Goal: Transaction & Acquisition: Purchase product/service

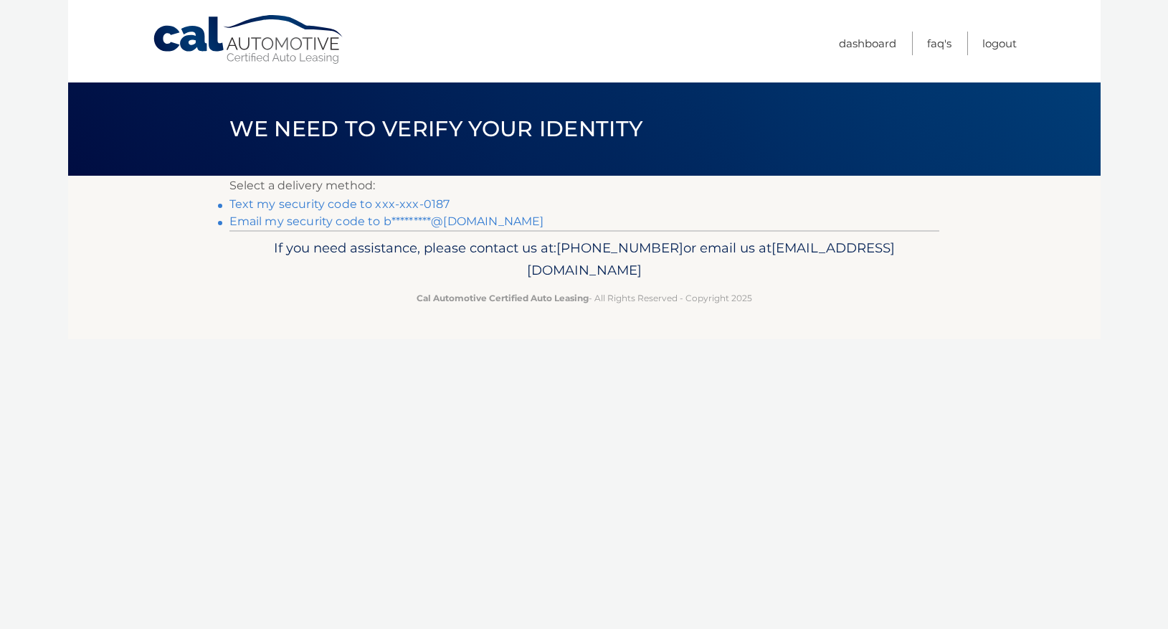
click at [361, 204] on link "Text my security code to xxx-xxx-0187" at bounding box center [339, 204] width 221 height 14
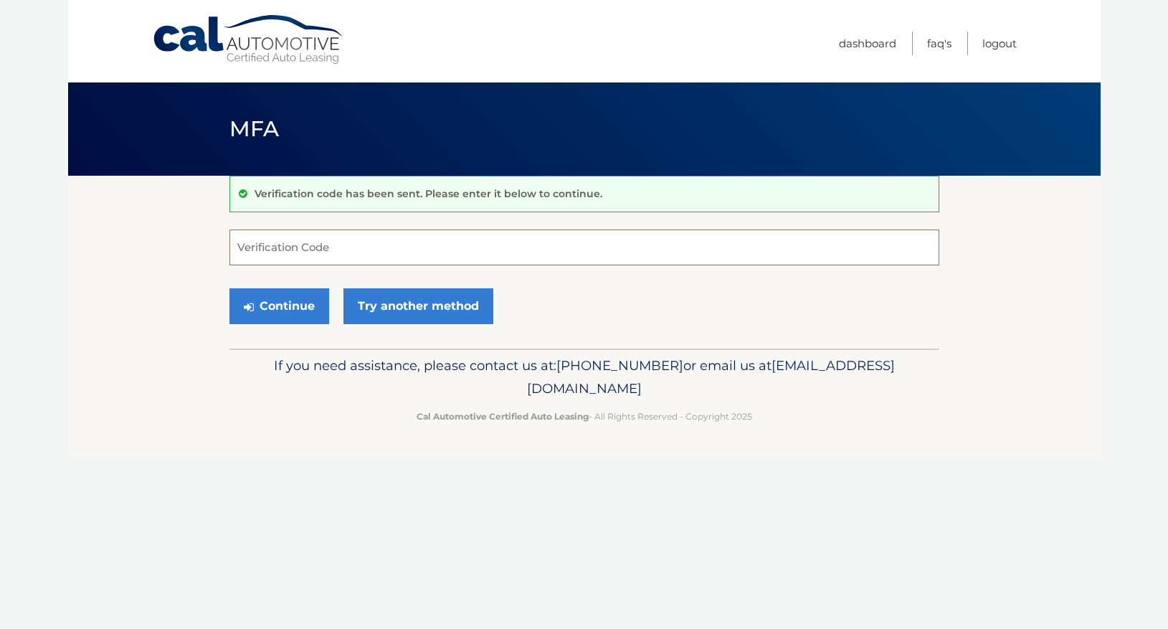
click at [369, 257] on input "Verification Code" at bounding box center [584, 247] width 710 height 36
type input "179261"
click at [285, 311] on button "Continue" at bounding box center [279, 306] width 100 height 36
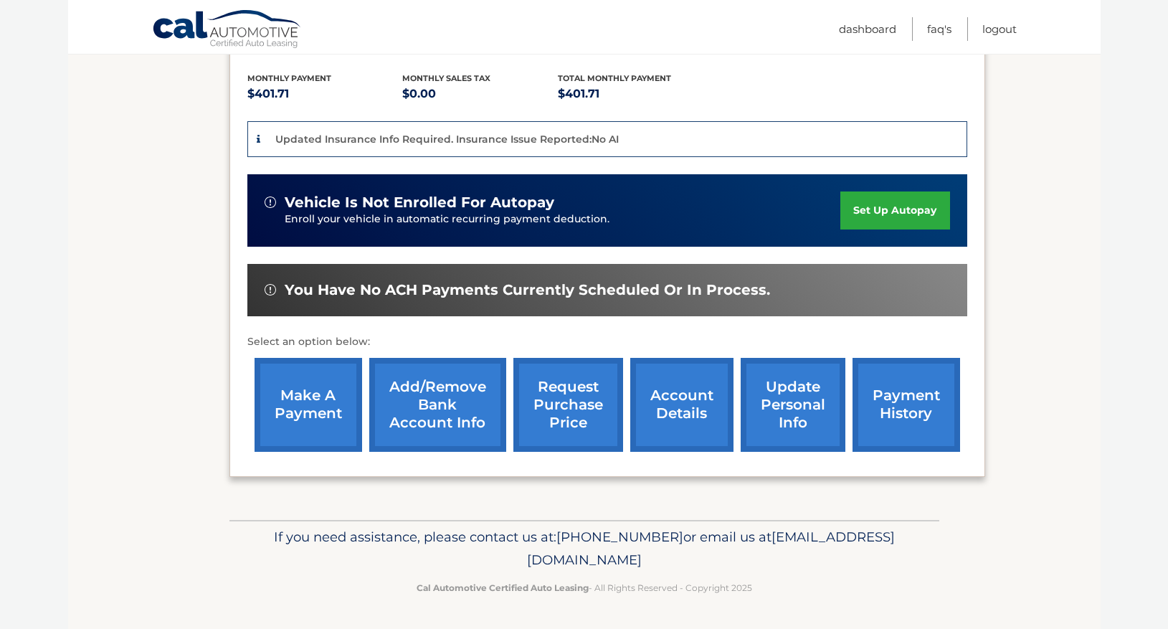
scroll to position [293, 0]
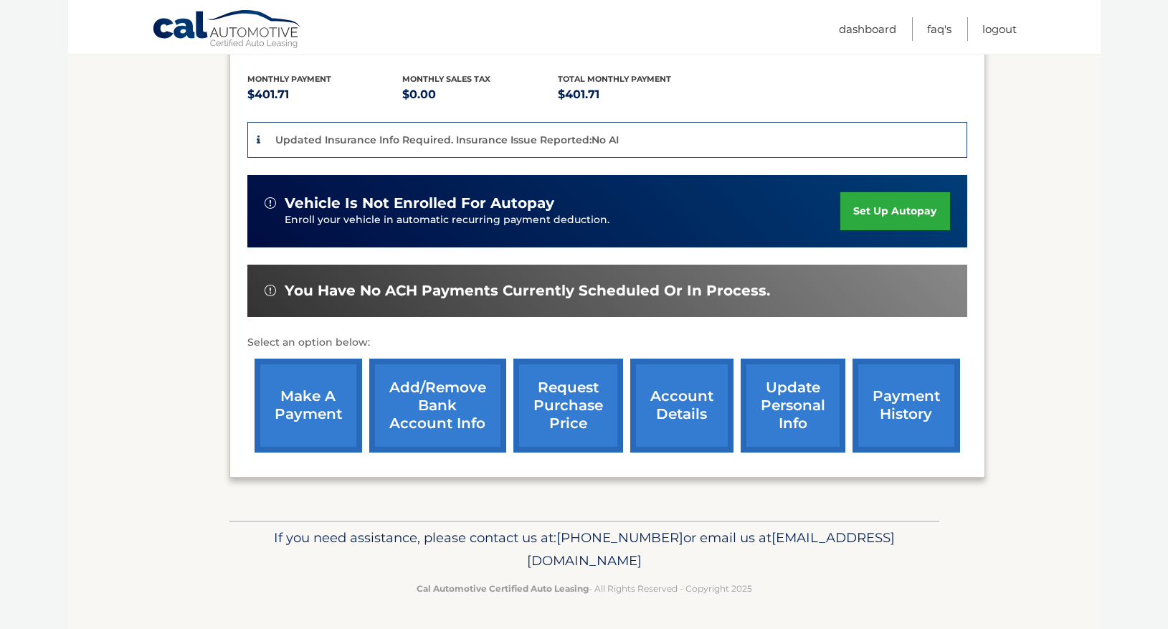
click at [681, 399] on link "account details" at bounding box center [681, 406] width 103 height 94
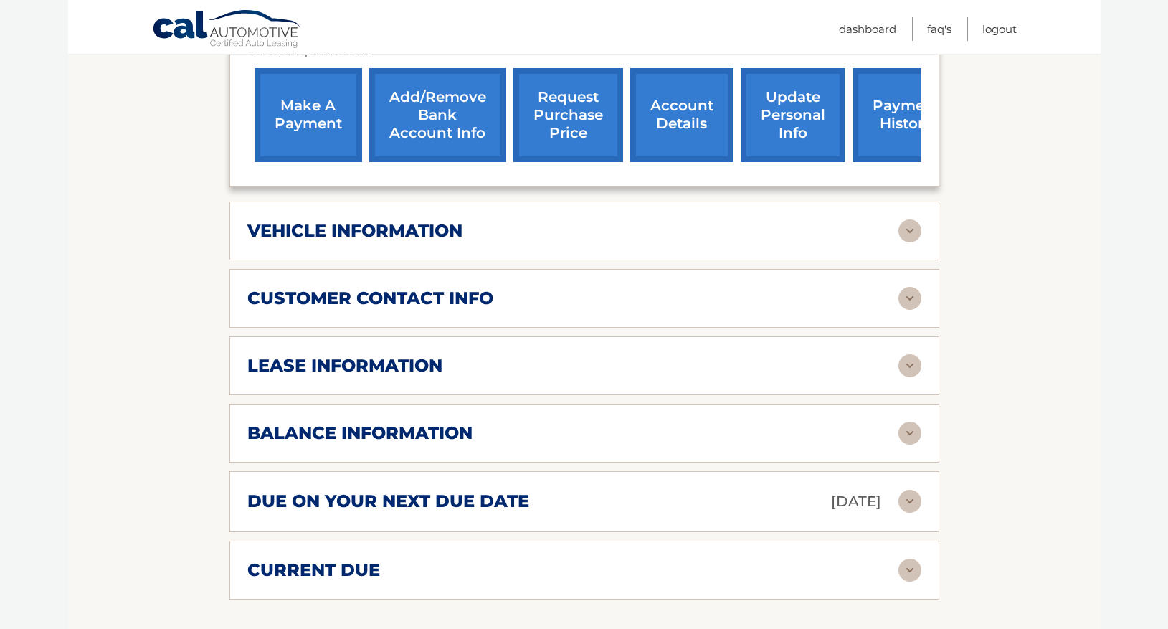
scroll to position [552, 0]
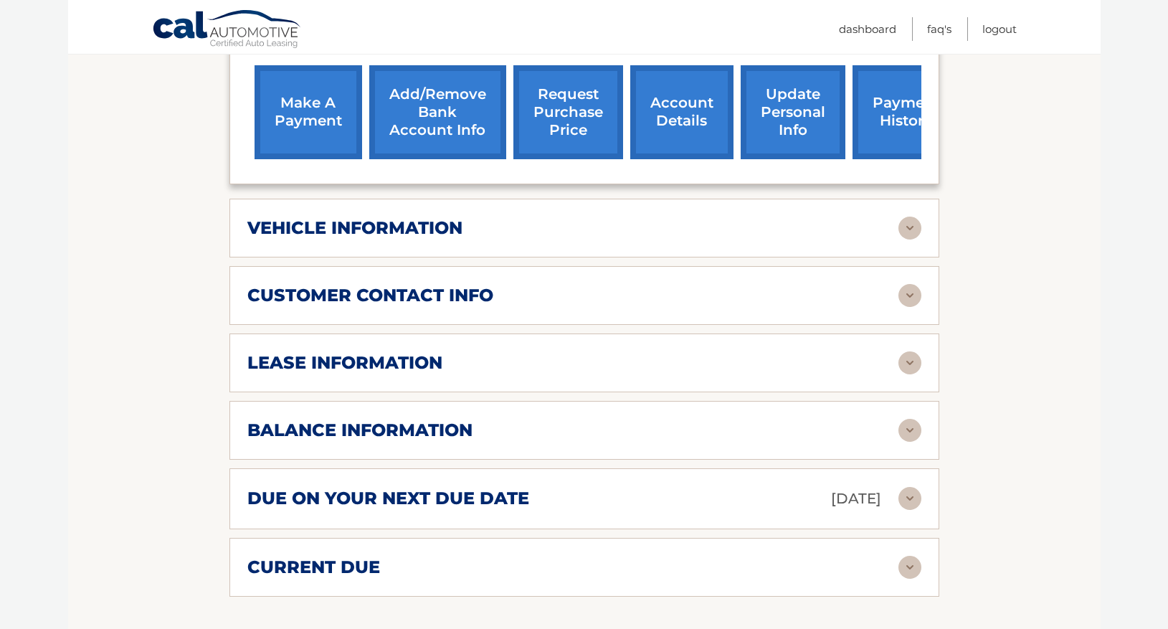
click at [911, 363] on img at bounding box center [909, 362] width 23 height 23
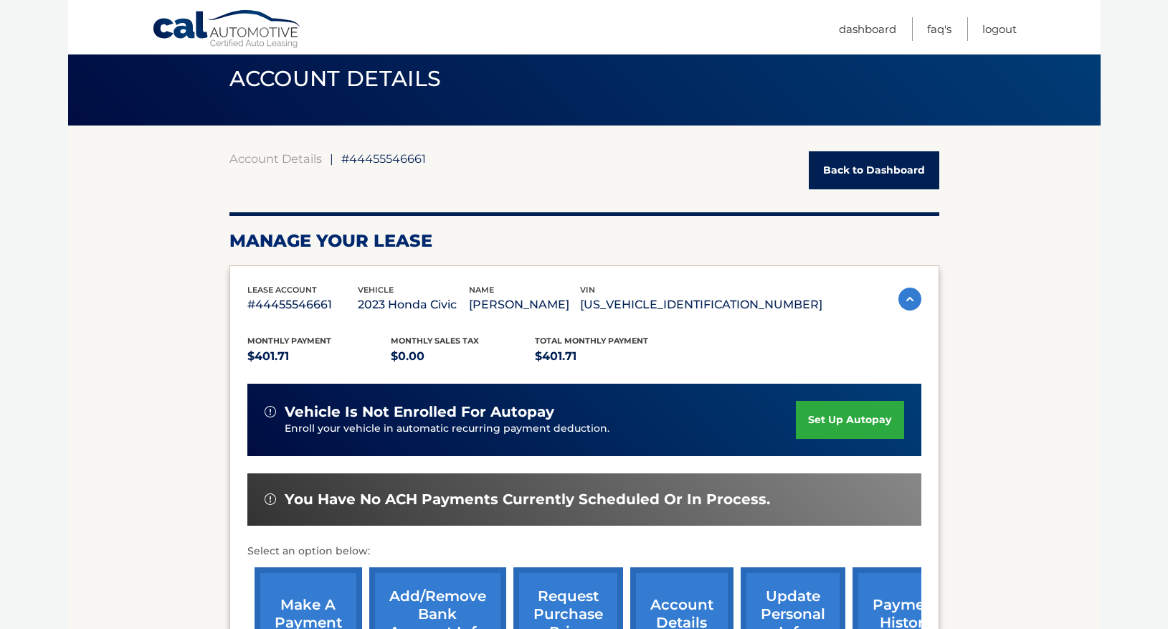
scroll to position [57, 0]
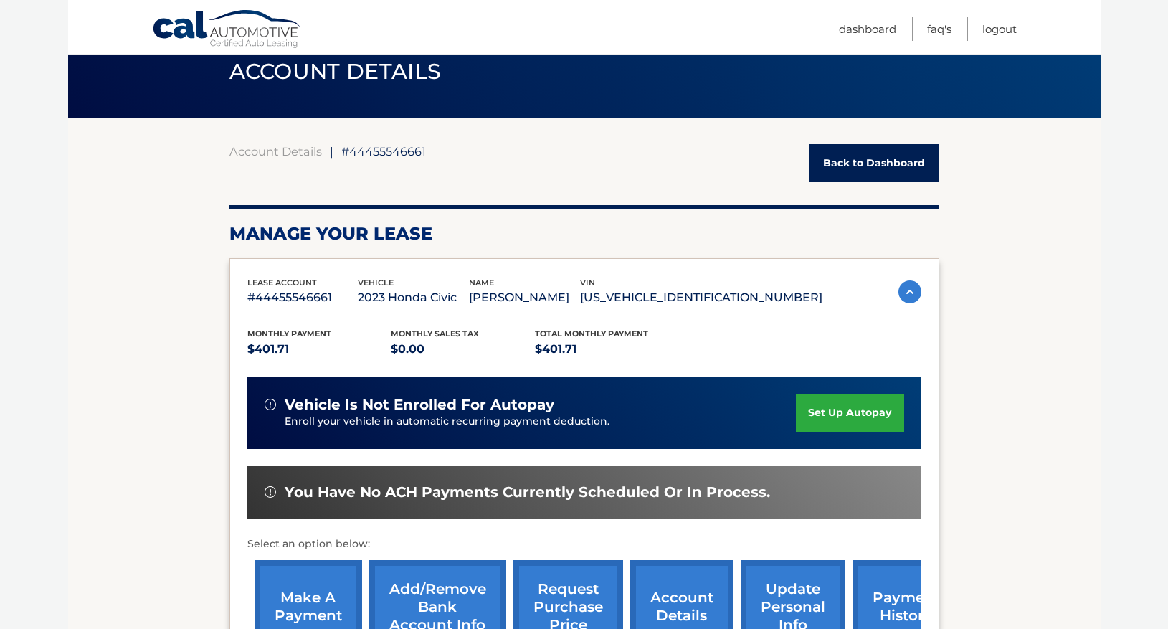
click at [864, 161] on link "Back to Dashboard" at bounding box center [874, 163] width 130 height 38
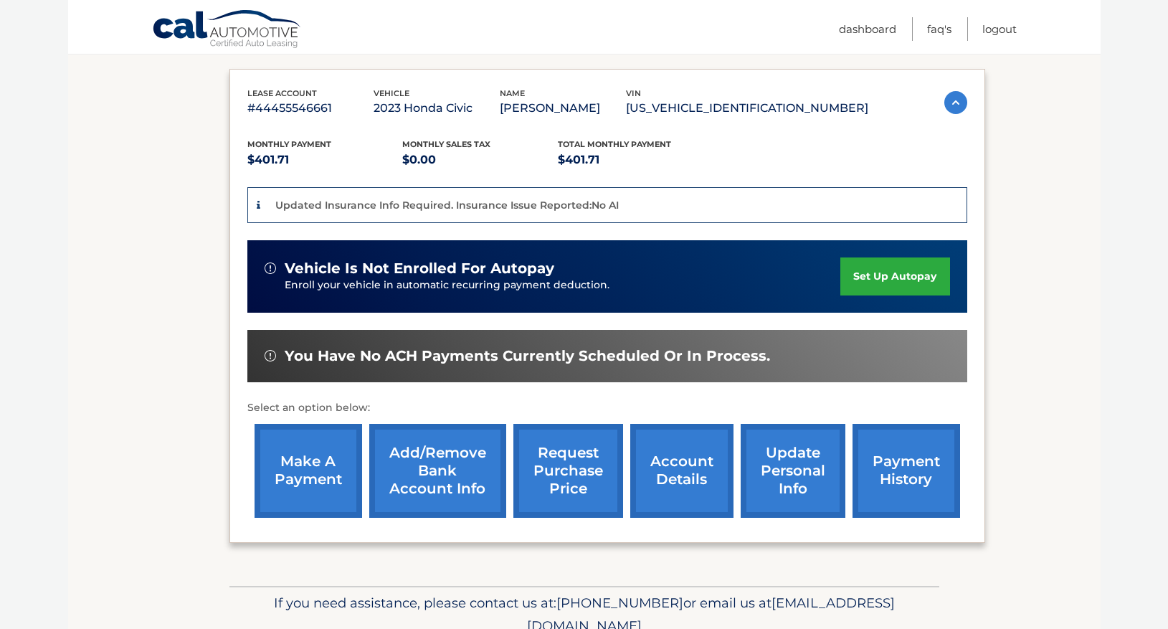
scroll to position [229, 0]
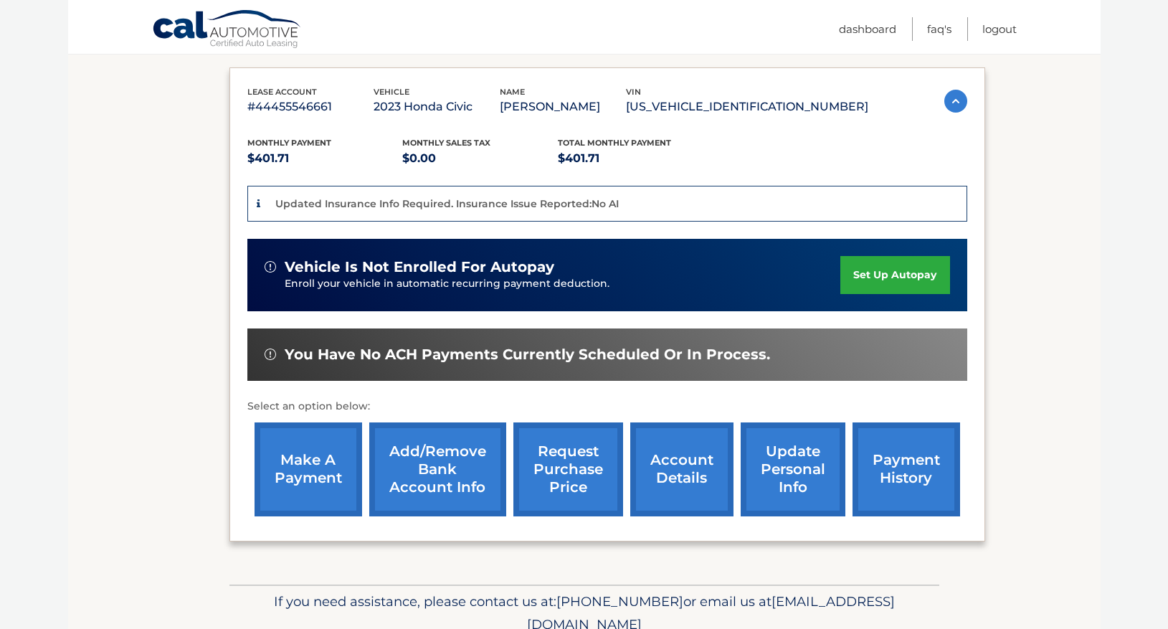
click at [307, 473] on link "make a payment" at bounding box center [309, 469] width 108 height 94
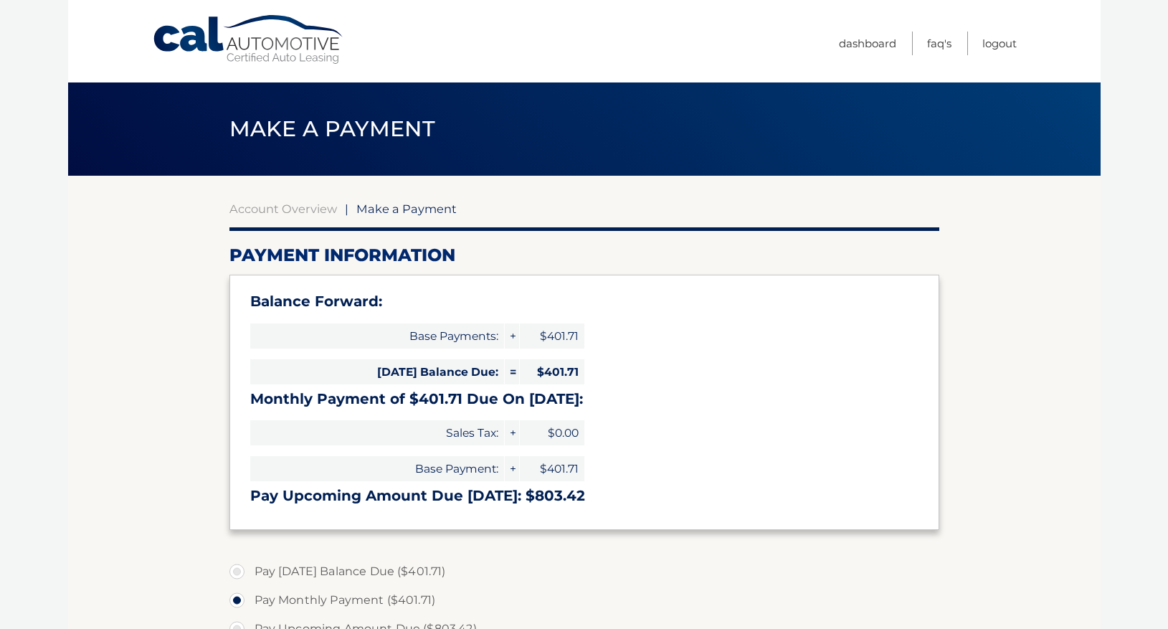
select select "MjFmZmM2ZjQtYmExOS00MTYwLWFiYmItMTg3ZmNlMWQ2ZDU5"
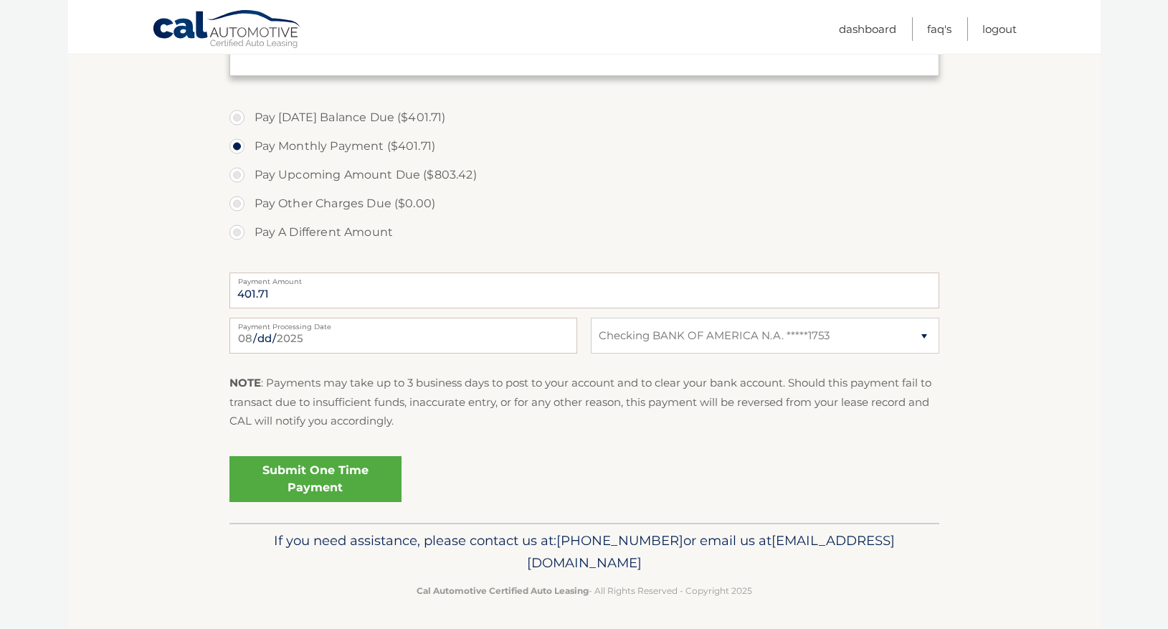
scroll to position [440, 0]
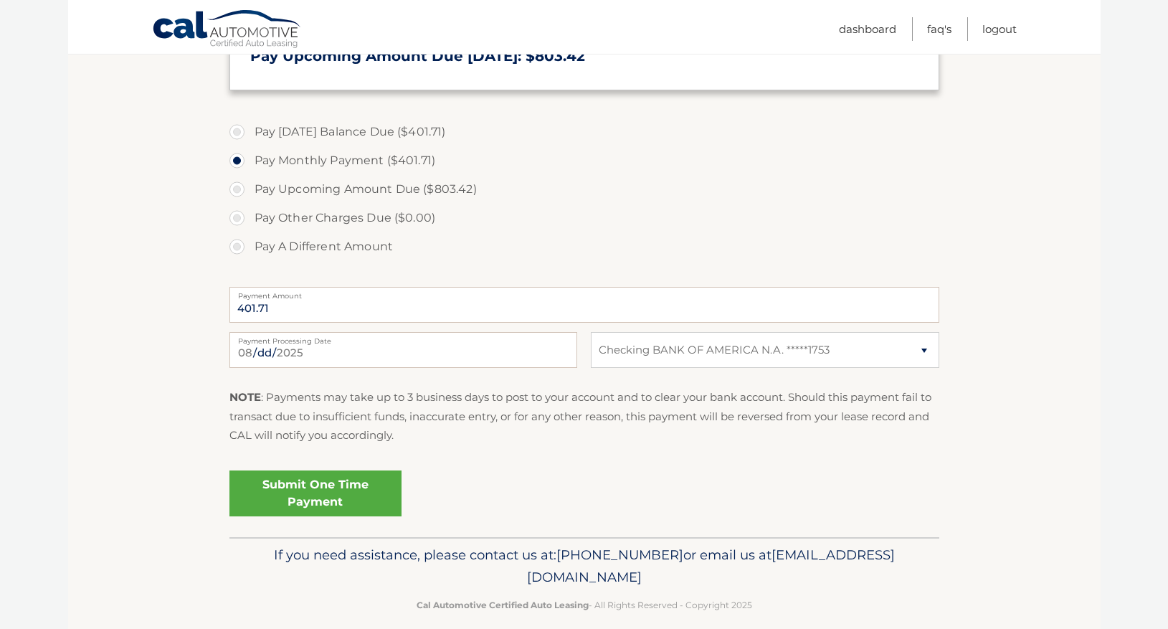
click at [305, 490] on link "Submit One Time Payment" at bounding box center [315, 493] width 172 height 46
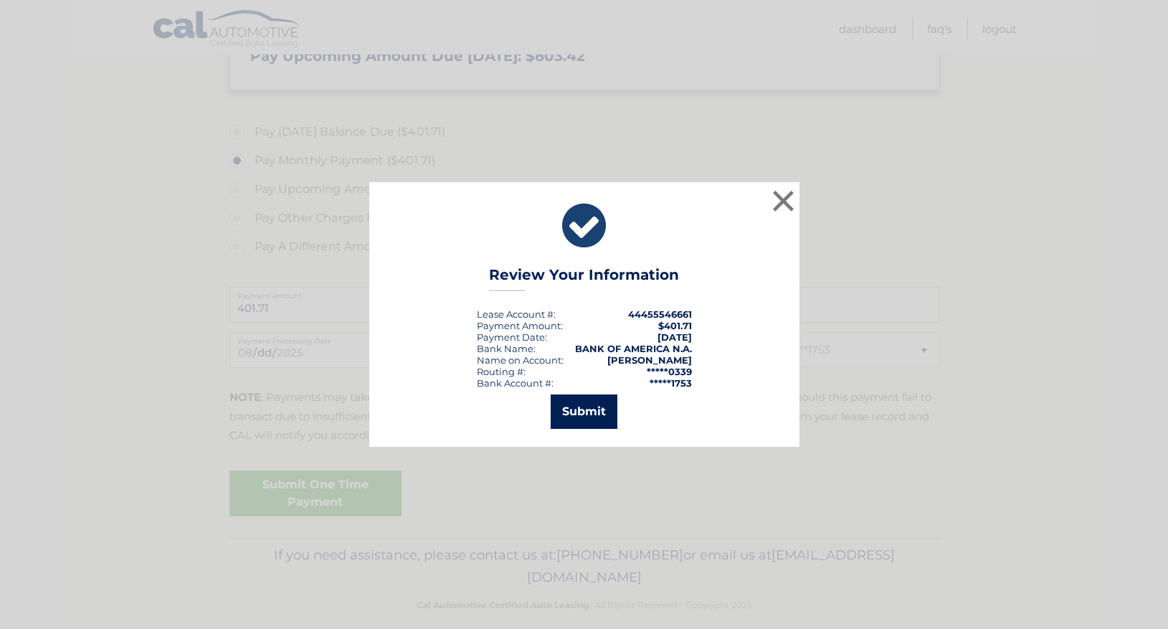
click at [586, 412] on button "Submit" at bounding box center [584, 411] width 67 height 34
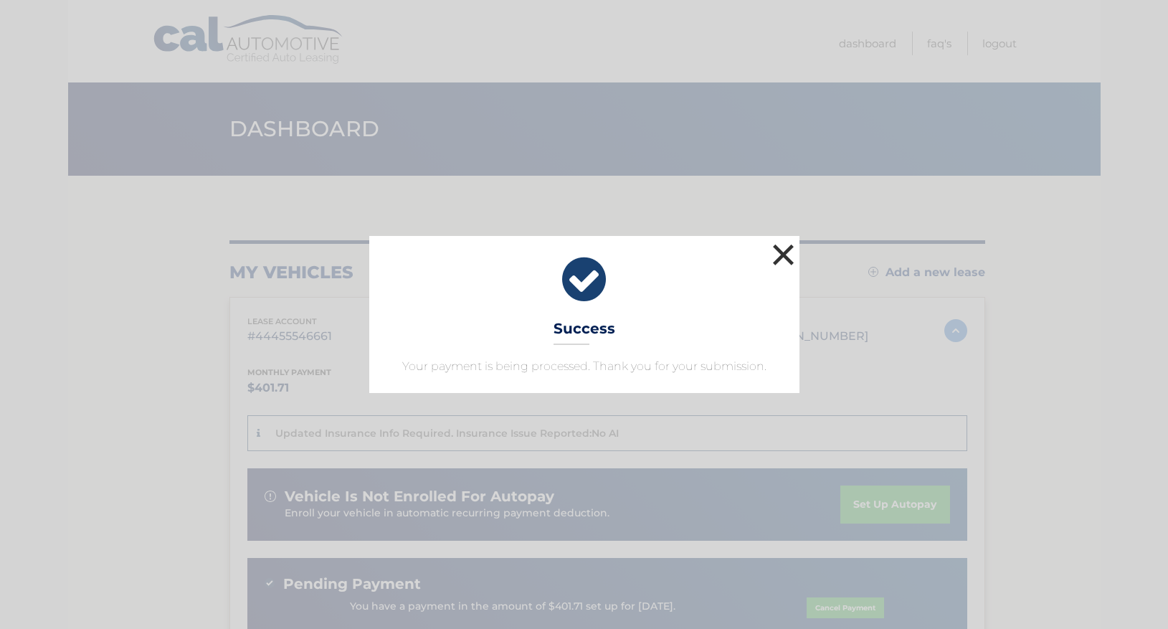
click at [782, 251] on button "×" at bounding box center [783, 254] width 29 height 29
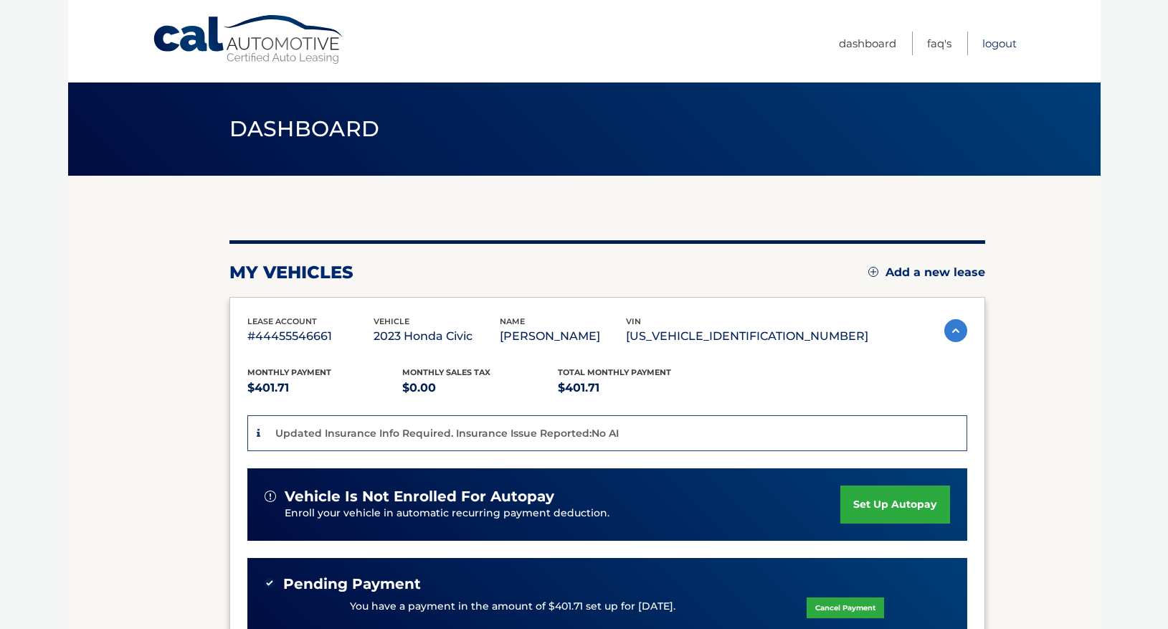
click at [1000, 44] on link "Logout" at bounding box center [999, 44] width 34 height 24
